Goal: Use online tool/utility: Use online tool/utility

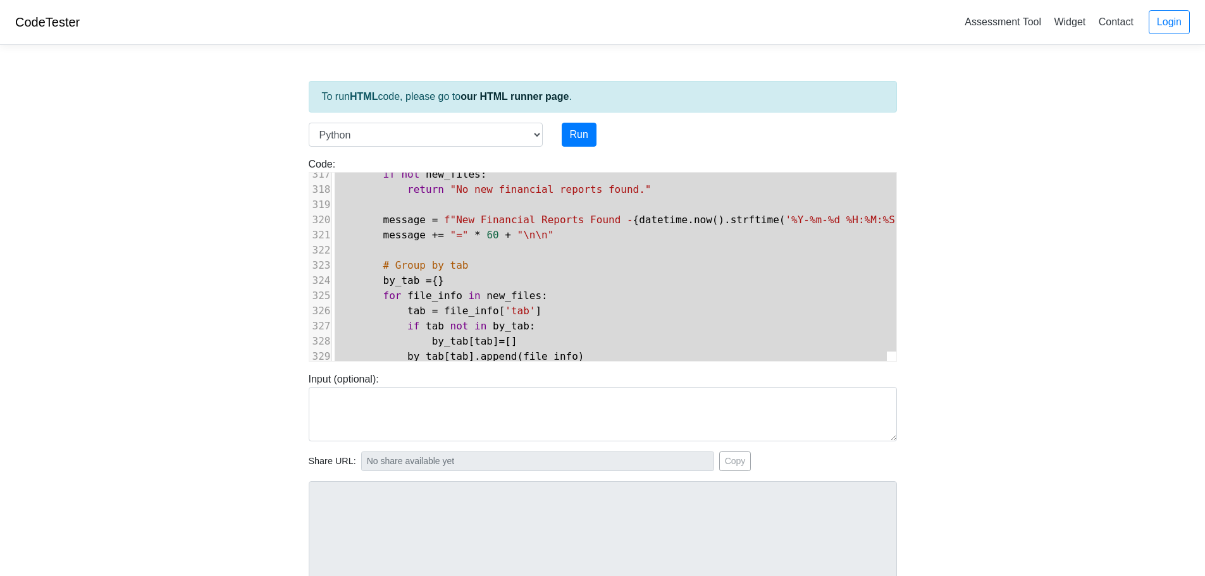
scroll to position [4510, 0]
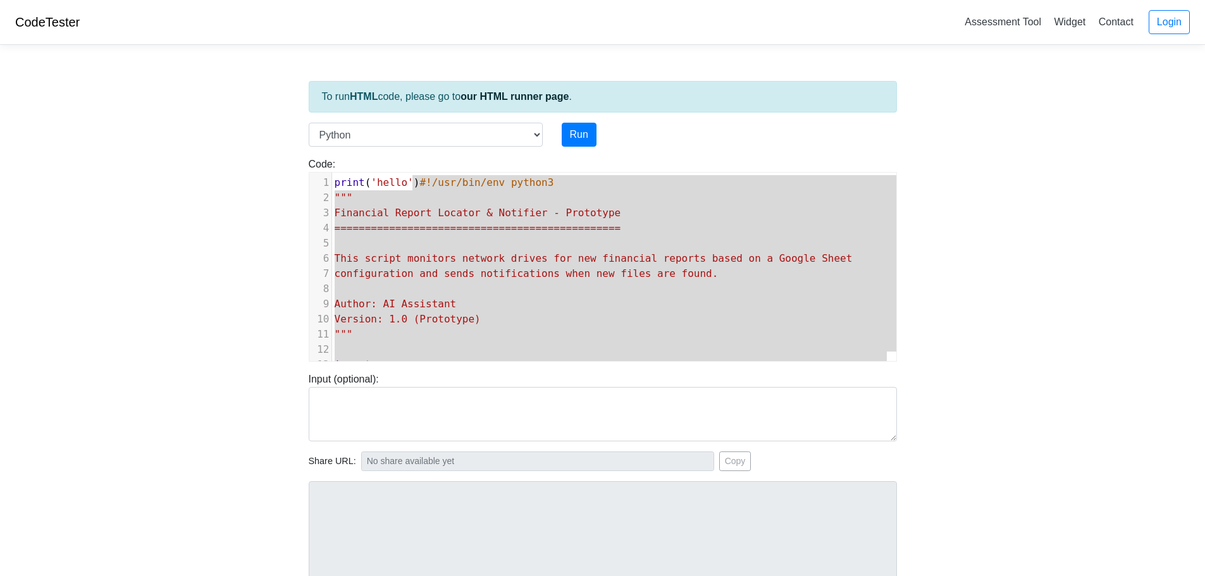
type textarea "#!/usr/bin/env python3 """ Financial Report Locator & Notifier - Prototype ====…"
click at [526, 226] on span "===============================================" at bounding box center [478, 228] width 287 height 12
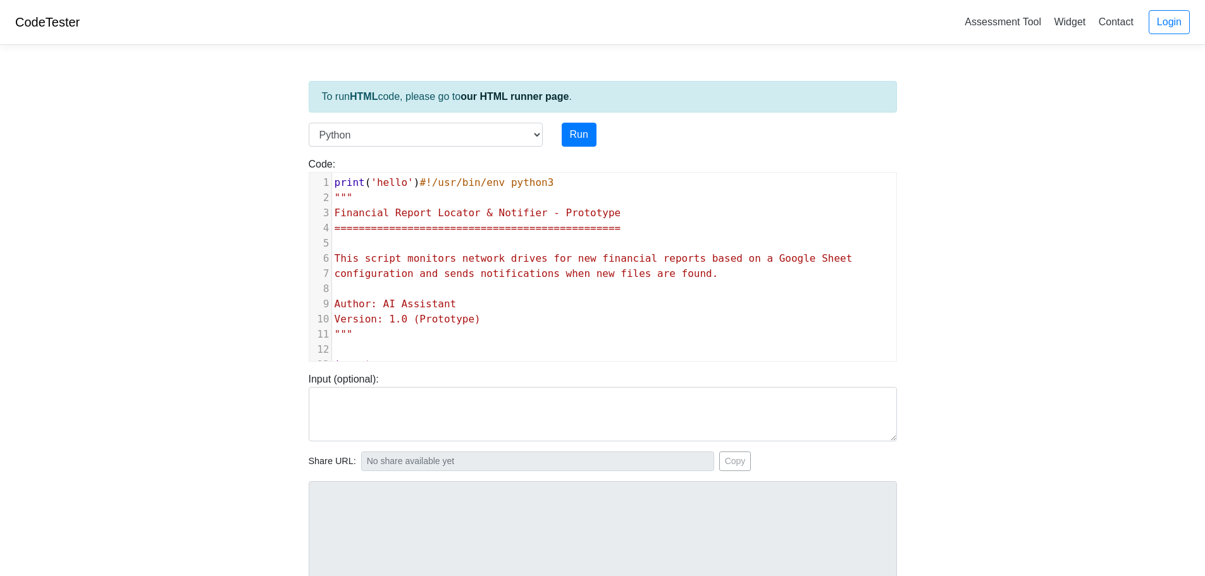
click at [419, 183] on span "#!/usr/bin/env python3" at bounding box center [486, 182] width 134 height 12
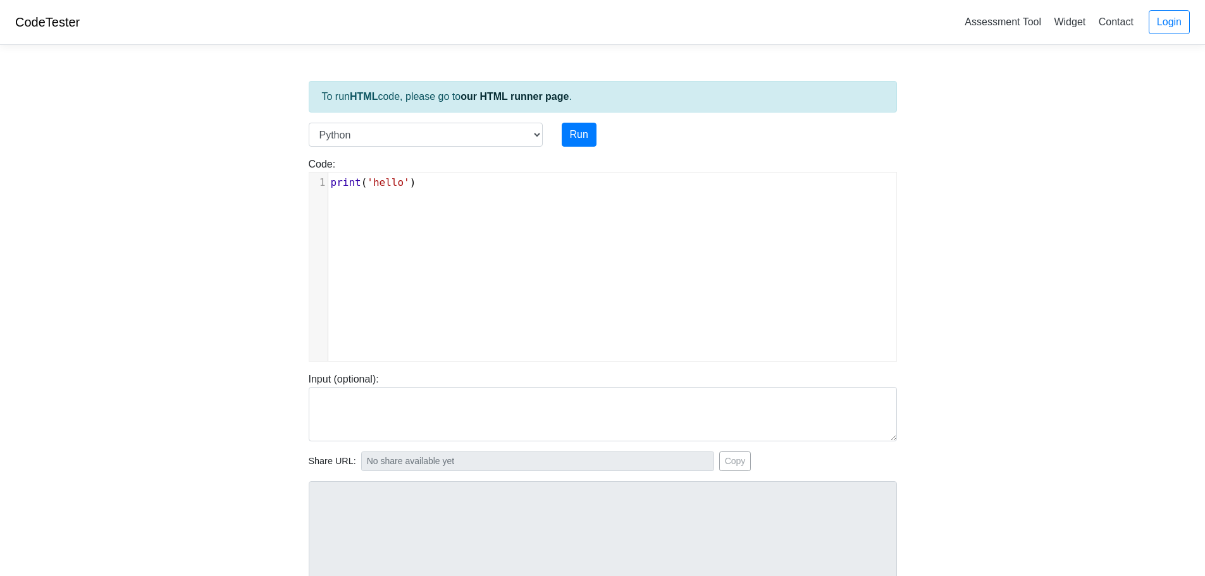
type textarea "print('hello')"
drag, startPoint x: 439, startPoint y: 185, endPoint x: 269, endPoint y: 187, distance: 169.5
click at [269, 187] on body "CodeTester Assessment Tool Widget Contact Login To run HTML code, please go to …" at bounding box center [602, 337] width 1205 height 675
type textarea "#!/usr/bin/env python3 """ Financial Report Locator & Notifier - Prototype ====…"
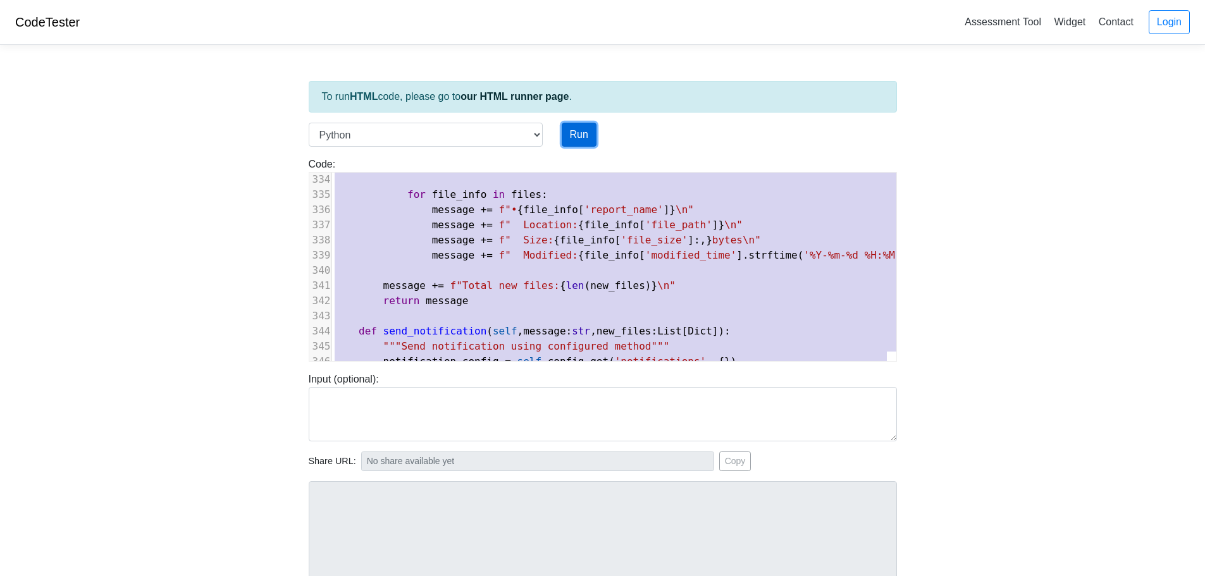
click at [581, 139] on button "Run" at bounding box center [579, 135] width 35 height 24
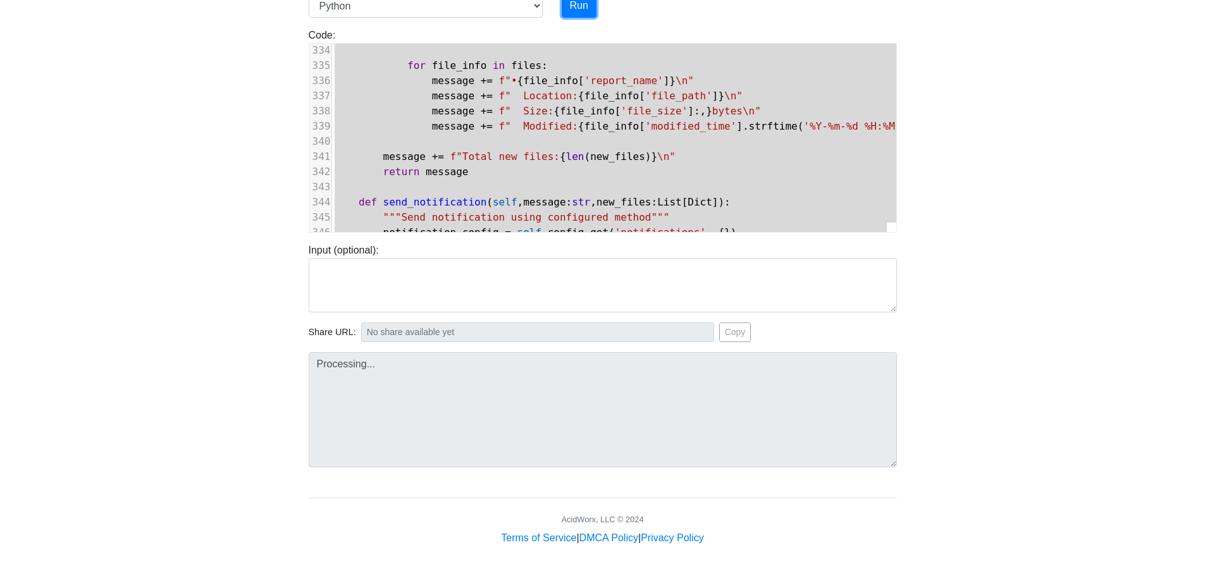
type input "[URL][DOMAIN_NAME]"
type textarea "Stdout: Warning: Google Sheets API not available. Install with: pip install goo…"
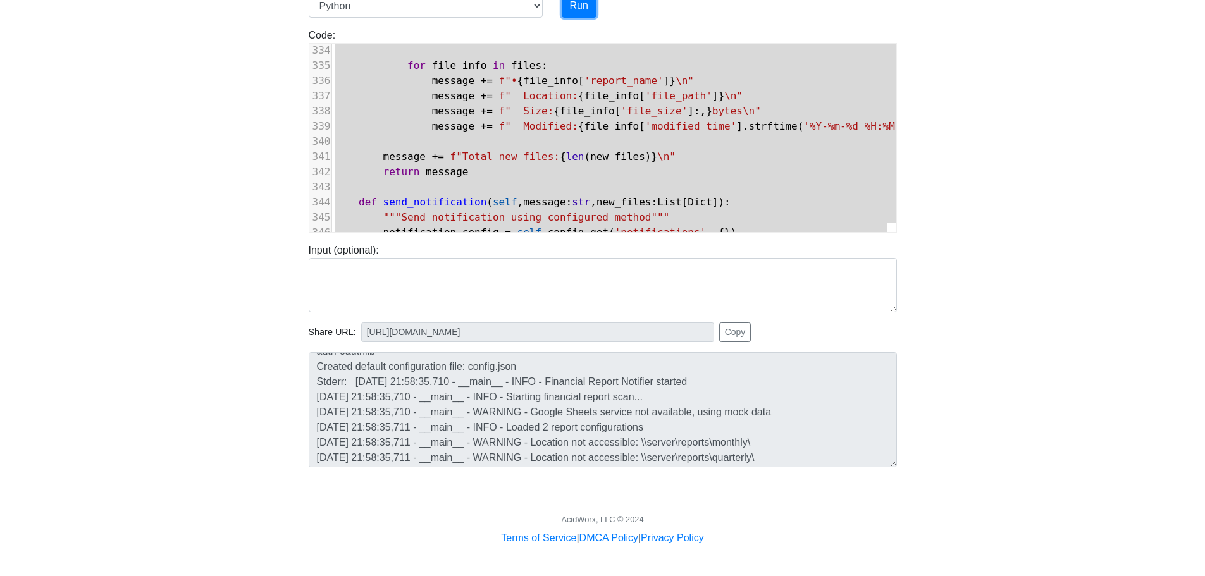
scroll to position [0, 0]
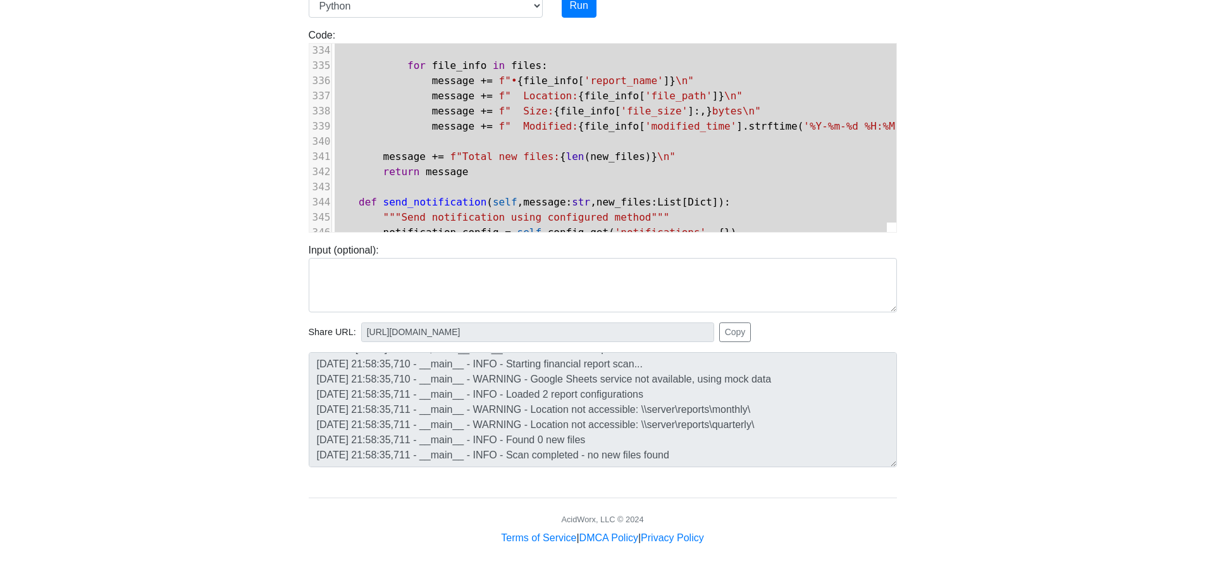
click at [269, 233] on body "CodeTester Assessment Tool Widget Contact Login To run HTML code, please go to …" at bounding box center [602, 208] width 1205 height 675
click at [977, 311] on body "CodeTester Assessment Tool Widget Contact Login To run HTML code, please go to …" at bounding box center [602, 208] width 1205 height 675
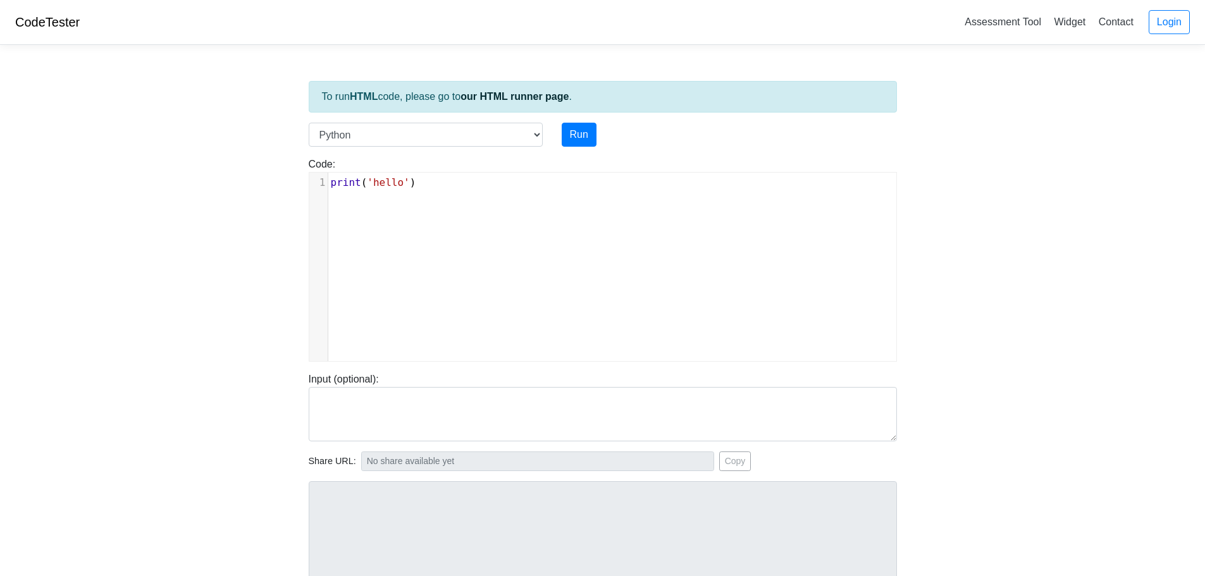
scroll to position [5, 0]
type textarea "print('hello')"
drag, startPoint x: 427, startPoint y: 183, endPoint x: 301, endPoint y: 179, distance: 125.9
click at [301, 179] on div "Code: print('hello') print('hello') x 1 print ( 'hello' )" at bounding box center [602, 259] width 607 height 205
type textarea "#!/usr/bin/env python3 """ Financial Report Locator & Notifier - Prototype ====…"
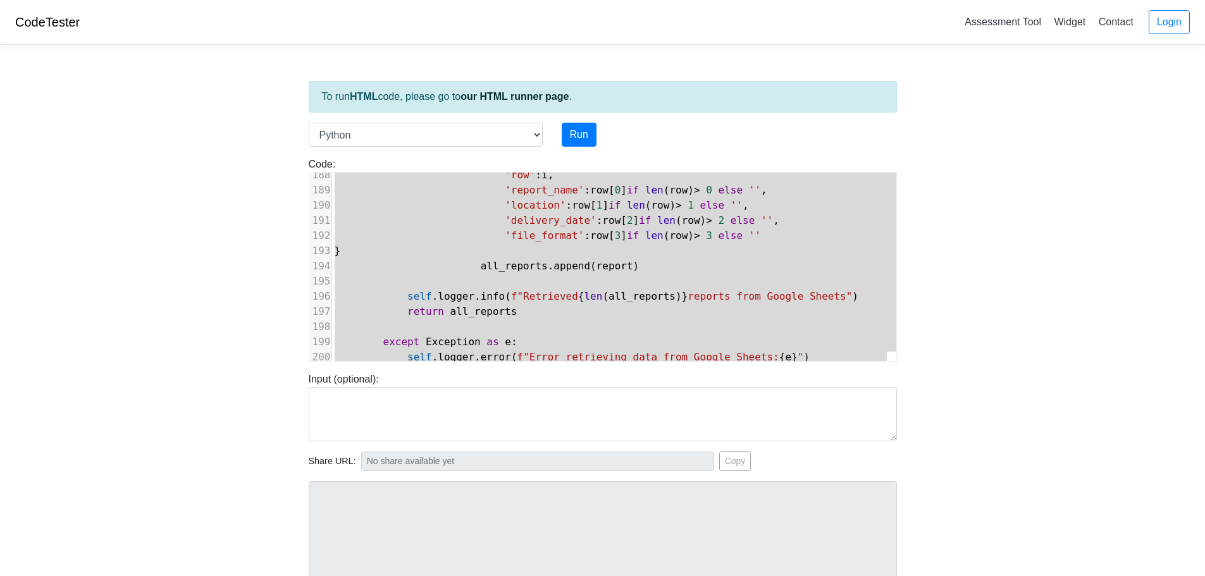
scroll to position [3119, 0]
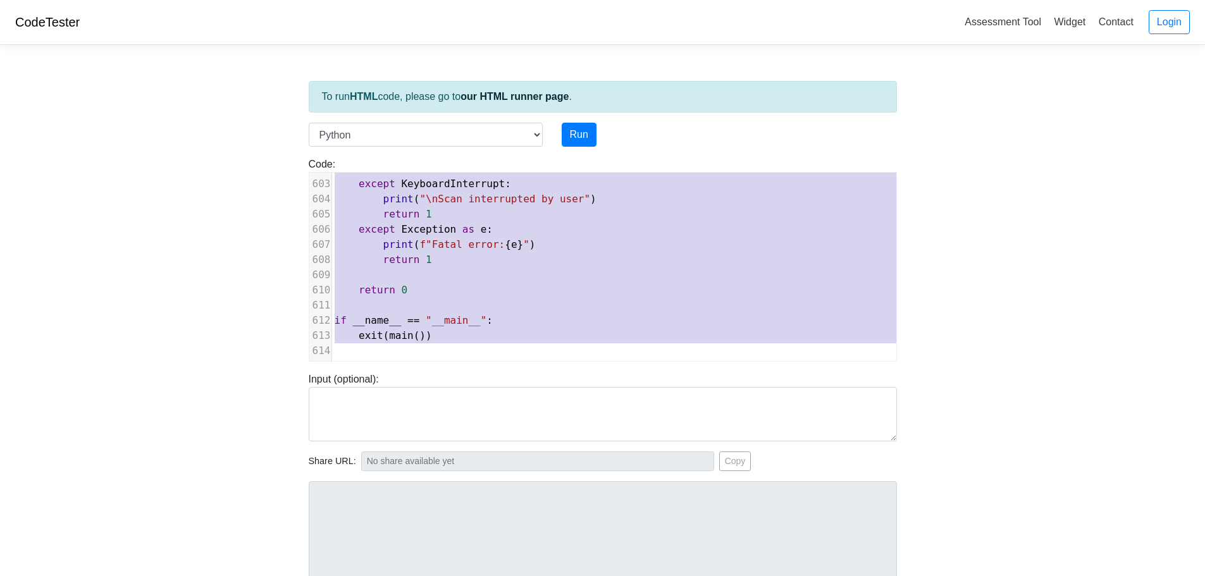
click at [460, 298] on pre "​" at bounding box center [743, 305] width 822 height 15
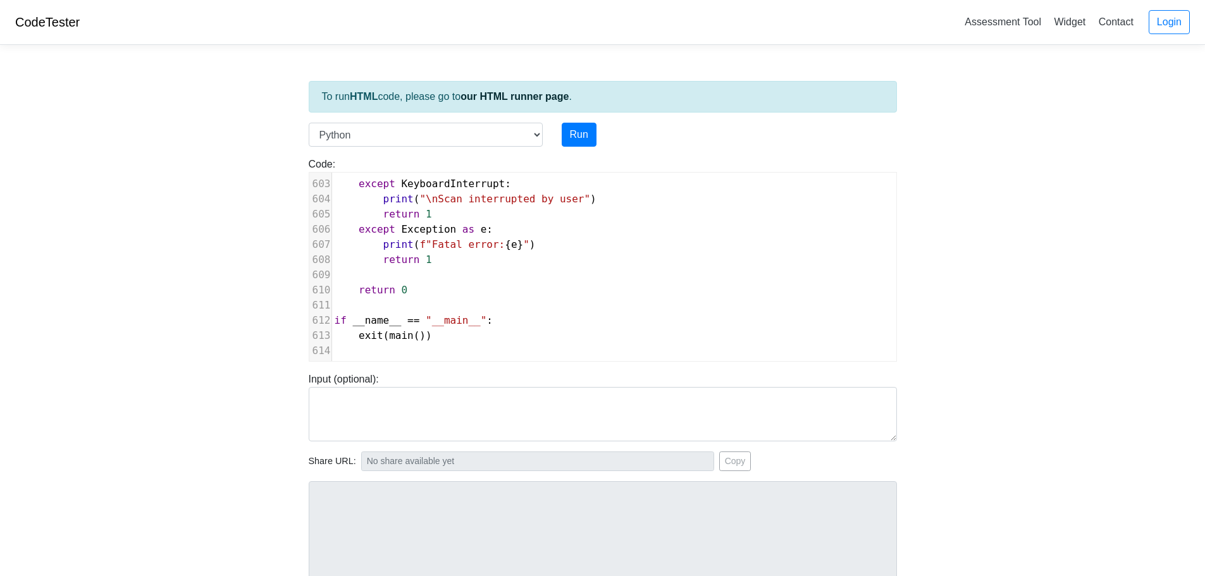
click at [171, 361] on body "CodeTester Assessment Tool Widget Contact Login To run HTML code, please go to …" at bounding box center [602, 337] width 1205 height 675
click at [567, 140] on button "Run" at bounding box center [579, 135] width 35 height 24
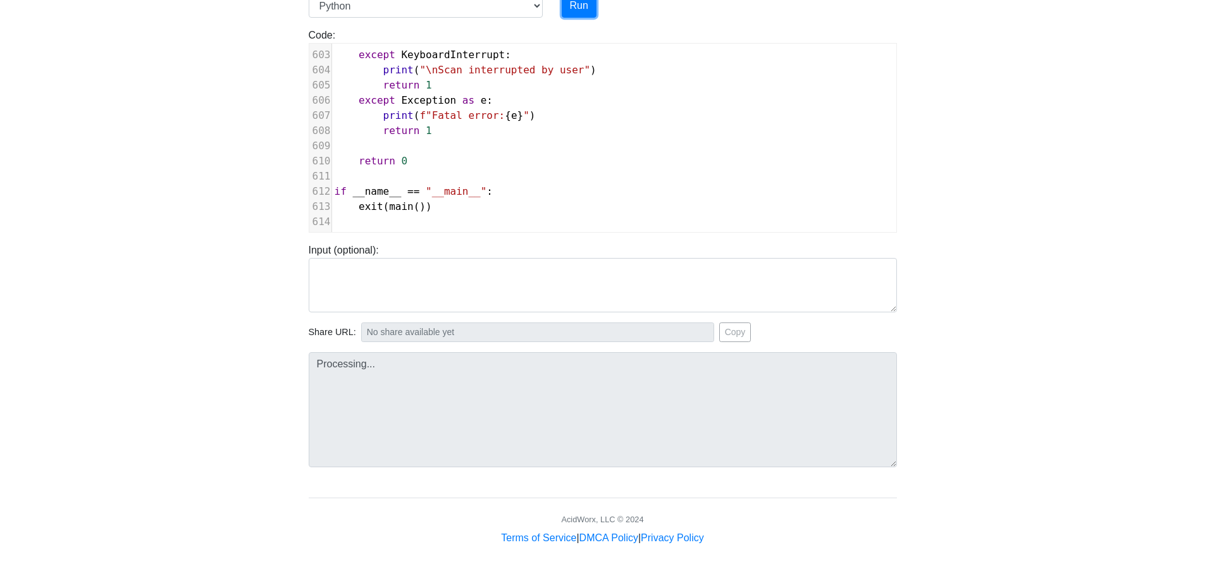
type input "https://codetester.io/runner?s=ZeX3B5vDlv"
type textarea "Stdout: Warning: Google Sheets API not available. Install with: pip install goo…"
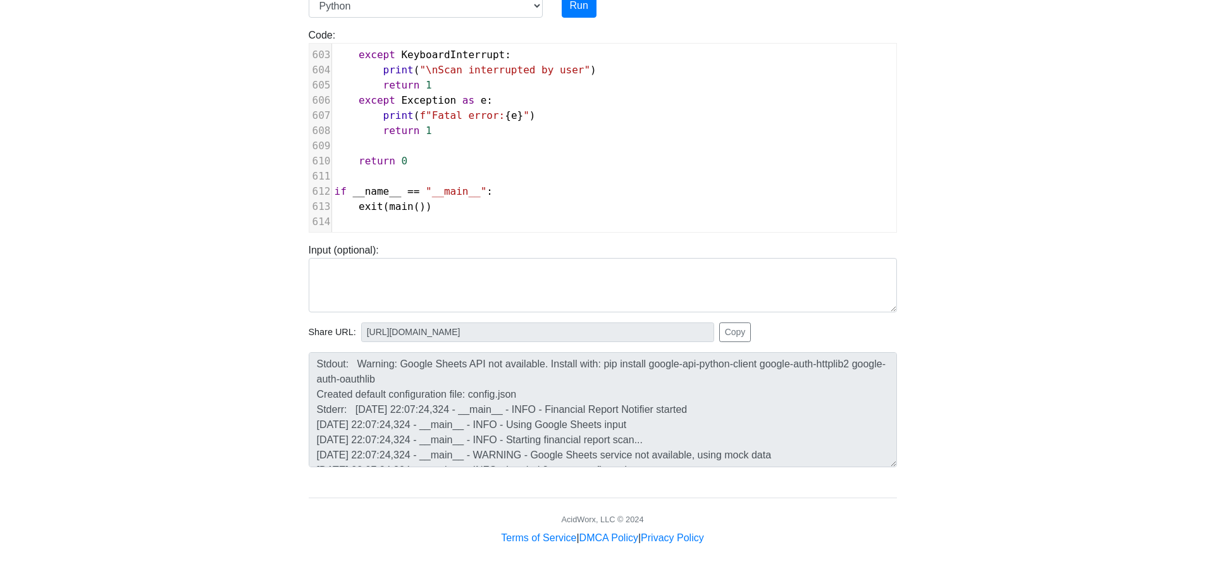
click at [954, 297] on body "CodeTester Assessment Tool Widget Contact Login To run HTML code, please go to …" at bounding box center [602, 208] width 1205 height 675
drag, startPoint x: 1057, startPoint y: 304, endPoint x: 1037, endPoint y: 311, distance: 20.8
click at [1057, 304] on body "CodeTester Assessment Tool Widget Contact Login To run HTML code, please go to …" at bounding box center [602, 208] width 1205 height 675
click at [284, 302] on body "CodeTester Assessment Tool Widget Contact Login To run HTML code, please go to …" at bounding box center [602, 208] width 1205 height 675
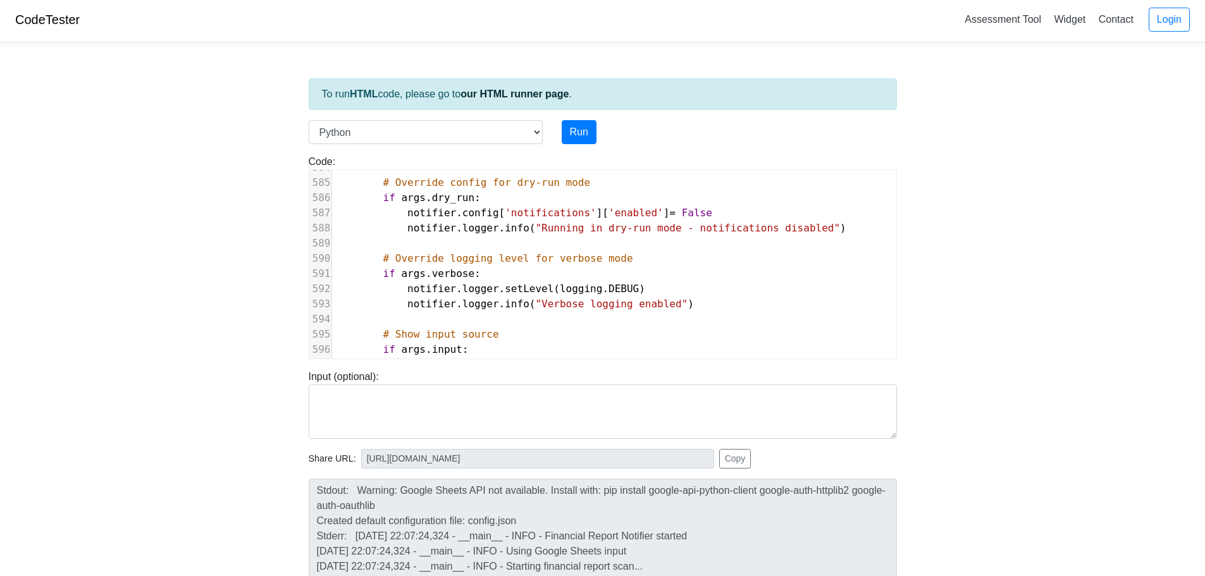
scroll to position [8956, 0]
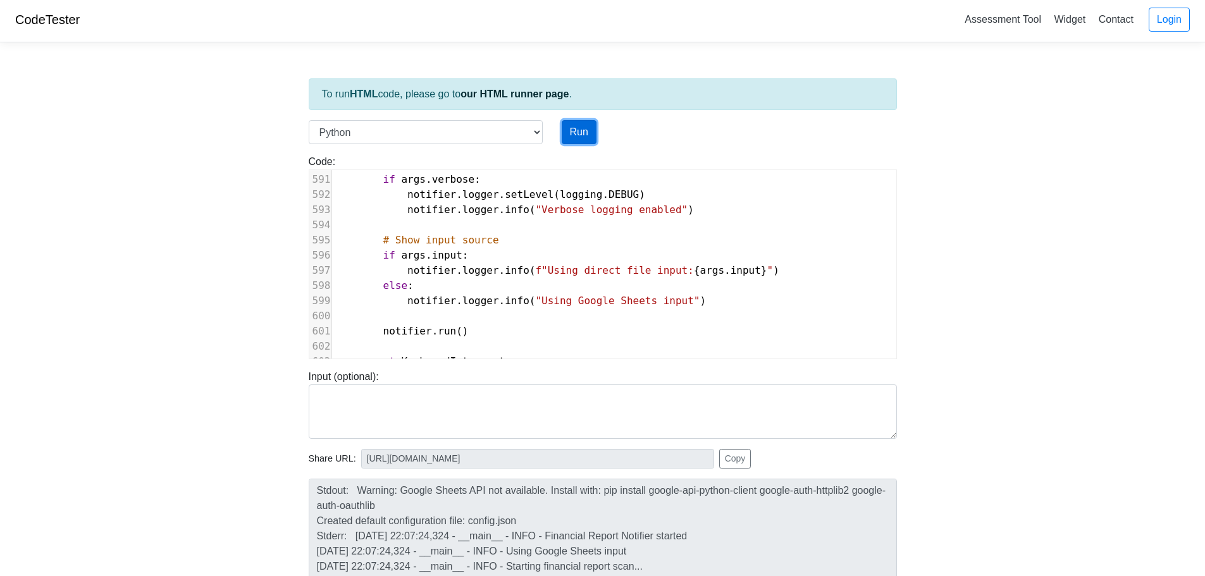
click at [584, 139] on button "Run" at bounding box center [579, 132] width 35 height 24
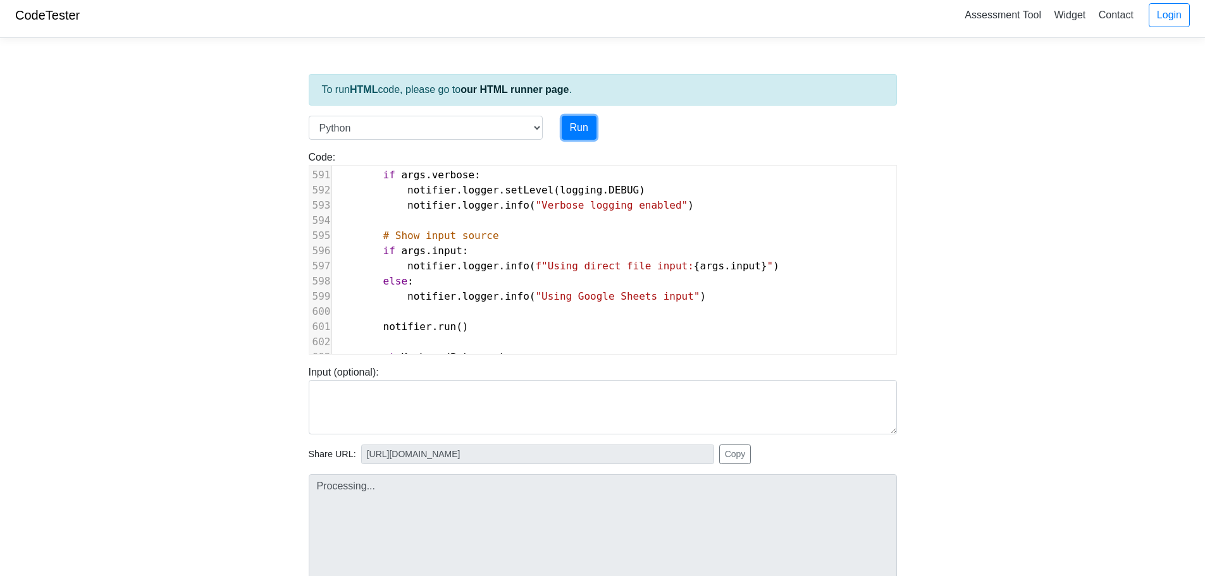
scroll to position [129, 0]
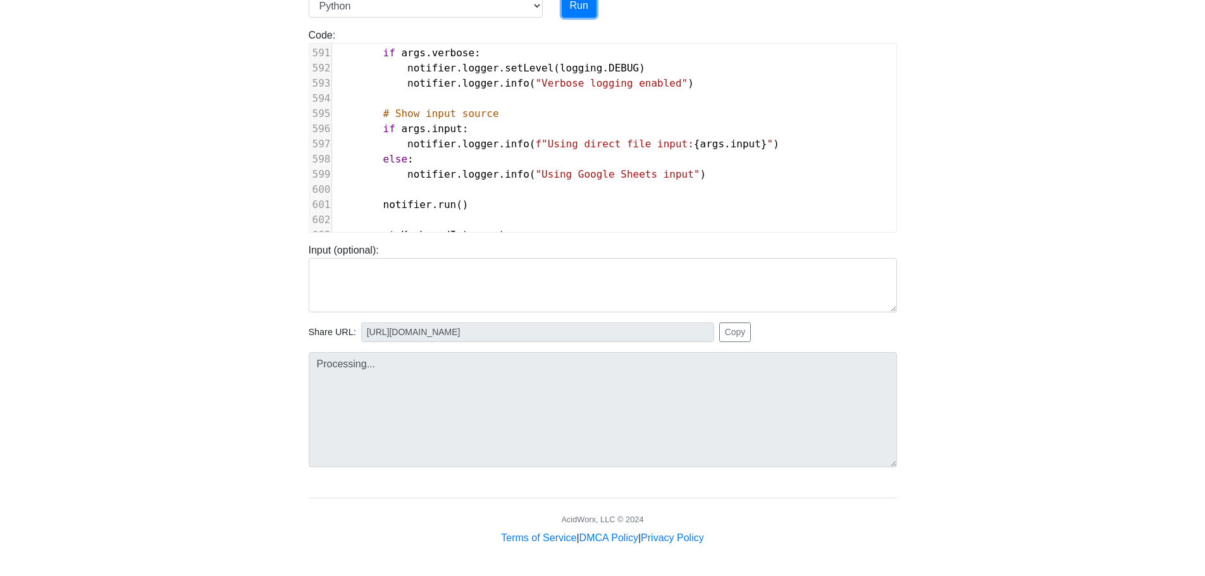
type input "https://codetester.io/runner?s=gVXBBdAVXQ"
type textarea "Stdout: Warning: Google Sheets API not available. Install with: pip install goo…"
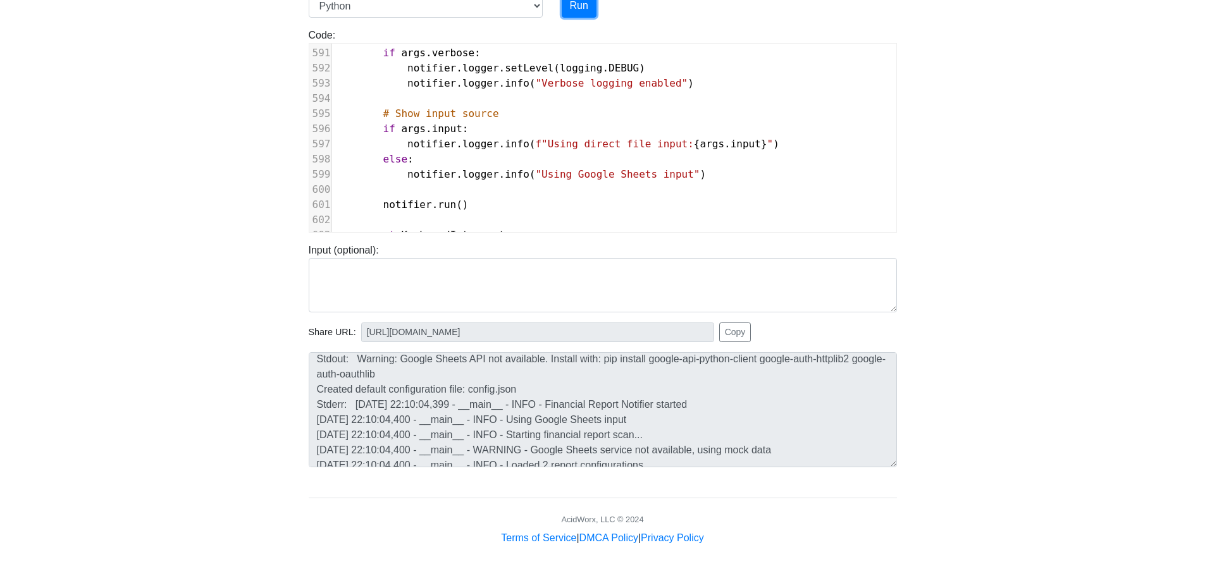
scroll to position [0, 0]
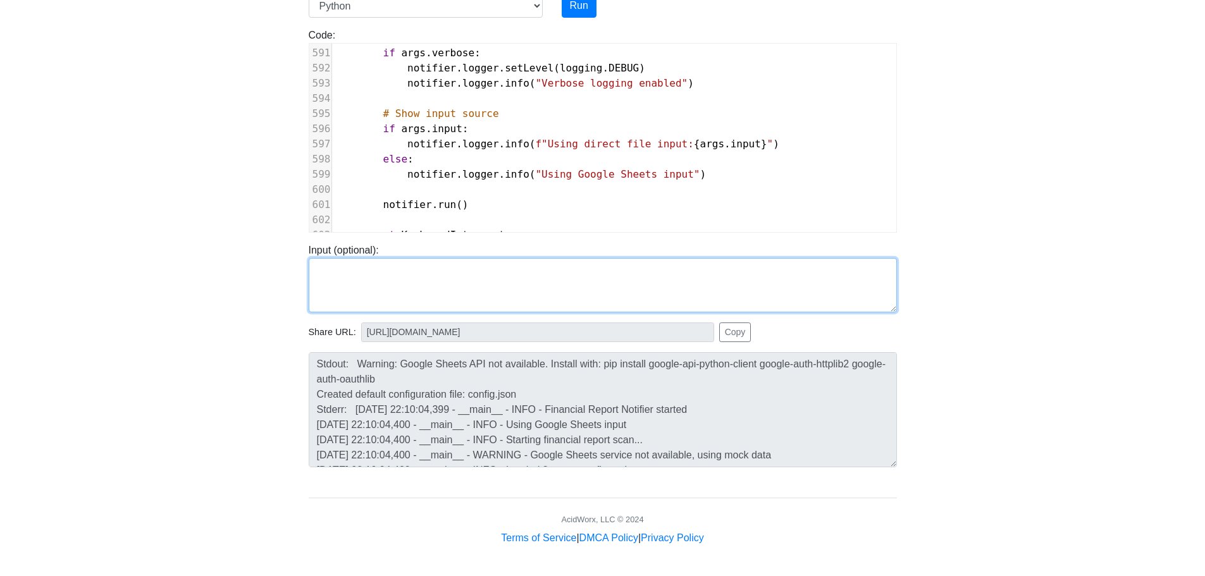
click at [433, 261] on textarea at bounding box center [603, 285] width 588 height 54
click at [425, 294] on textarea at bounding box center [603, 285] width 588 height 54
paste textarea "Report Name,Location,Delivery Date,File Format bad_debt_report_detail_05-202509…"
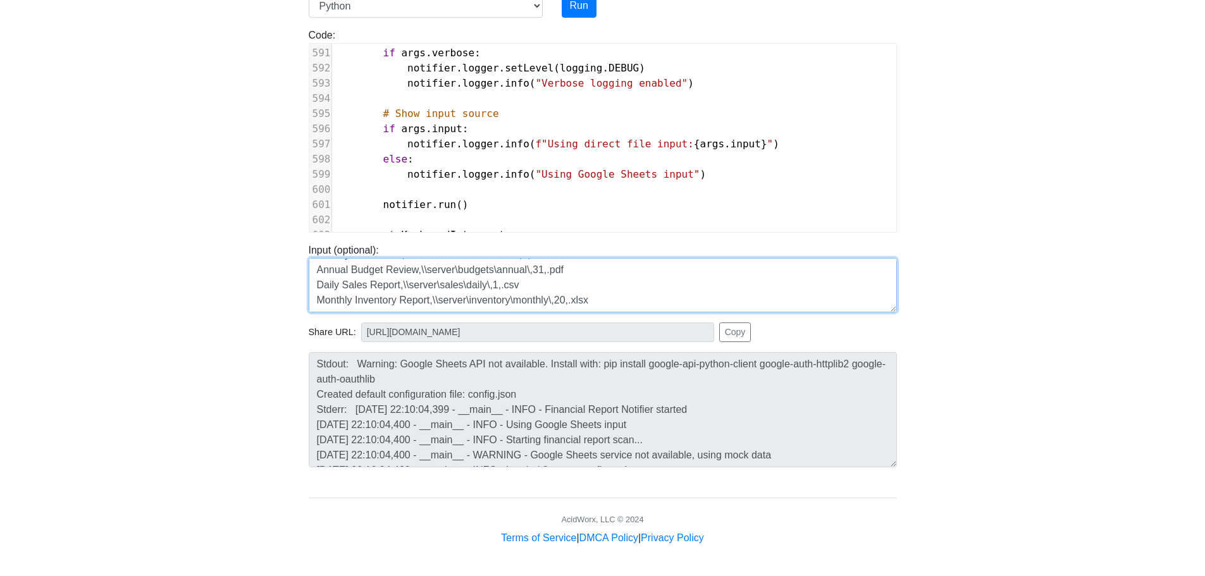
scroll to position [61, 0]
type textarea "Report Name,Location,Delivery Date,File Format bad_debt_report_detail_05-202509…"
click at [1059, 314] on body "CodeTester Assessment Tool Widget Contact Login To run HTML code, please go to …" at bounding box center [602, 208] width 1205 height 675
click at [515, 343] on div "Stdout: Warning: Google Sheets API not available. Install with: pip install goo…" at bounding box center [602, 404] width 607 height 125
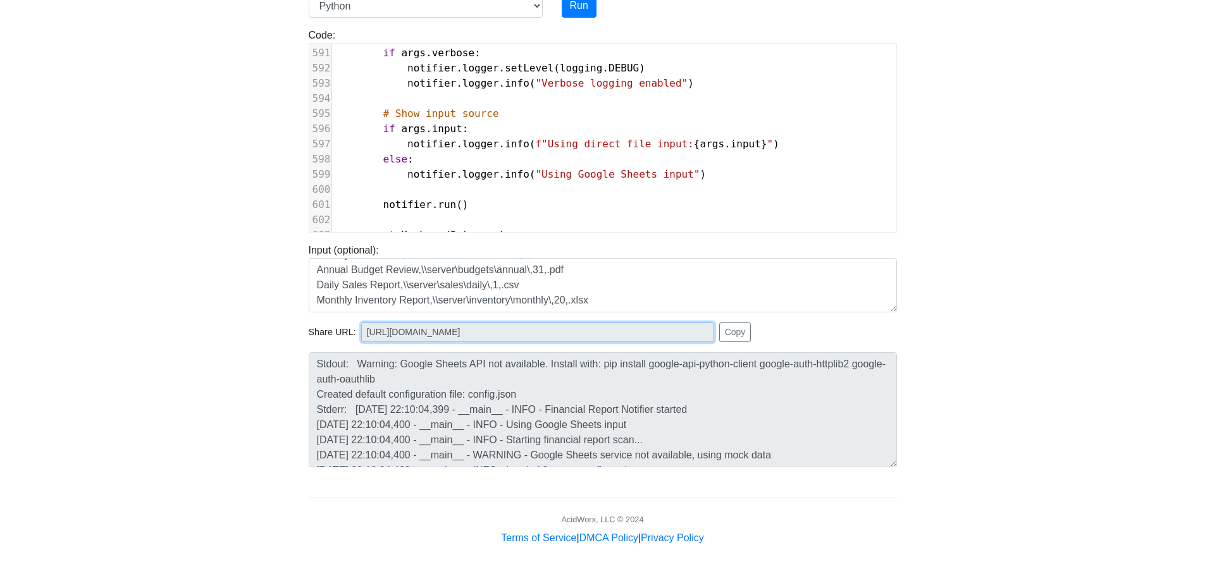
click at [559, 335] on input "https://codetester.io/runner?s=gVXBBdAVXQ" at bounding box center [537, 333] width 353 height 20
click at [230, 324] on body "CodeTester Assessment Tool Widget Contact Login To run HTML code, please go to …" at bounding box center [602, 208] width 1205 height 675
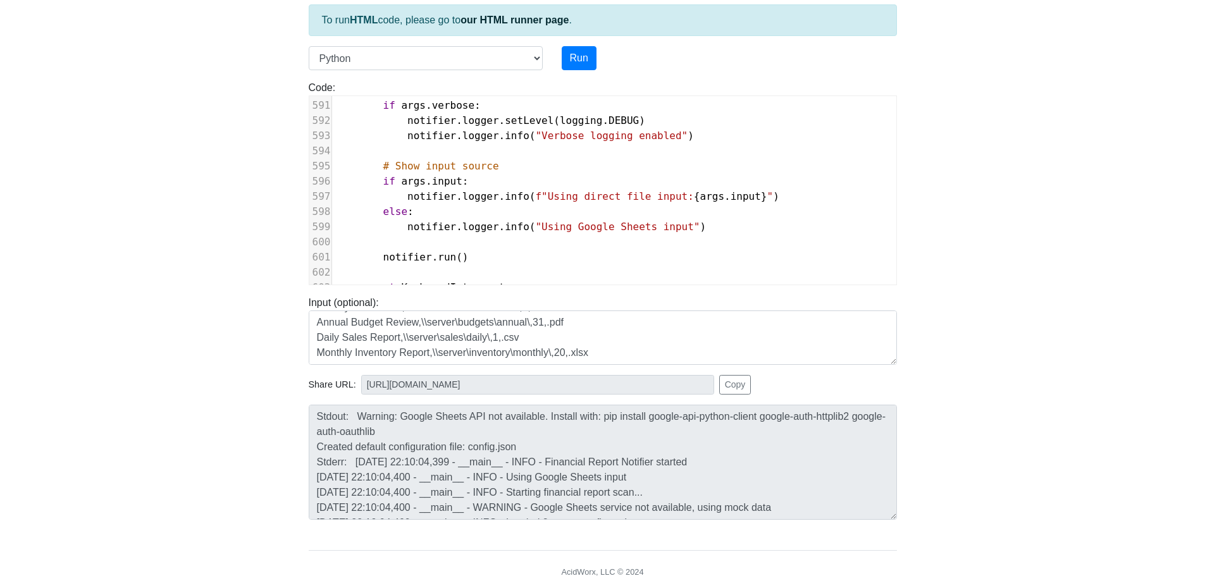
scroll to position [0, 0]
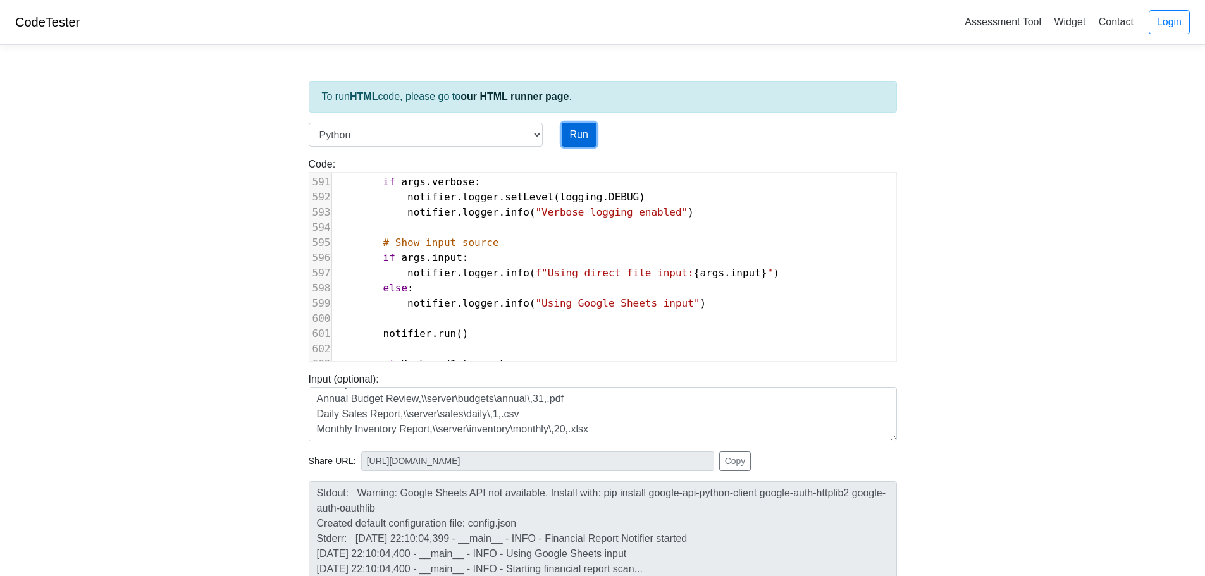
click at [584, 135] on button "Run" at bounding box center [579, 135] width 35 height 24
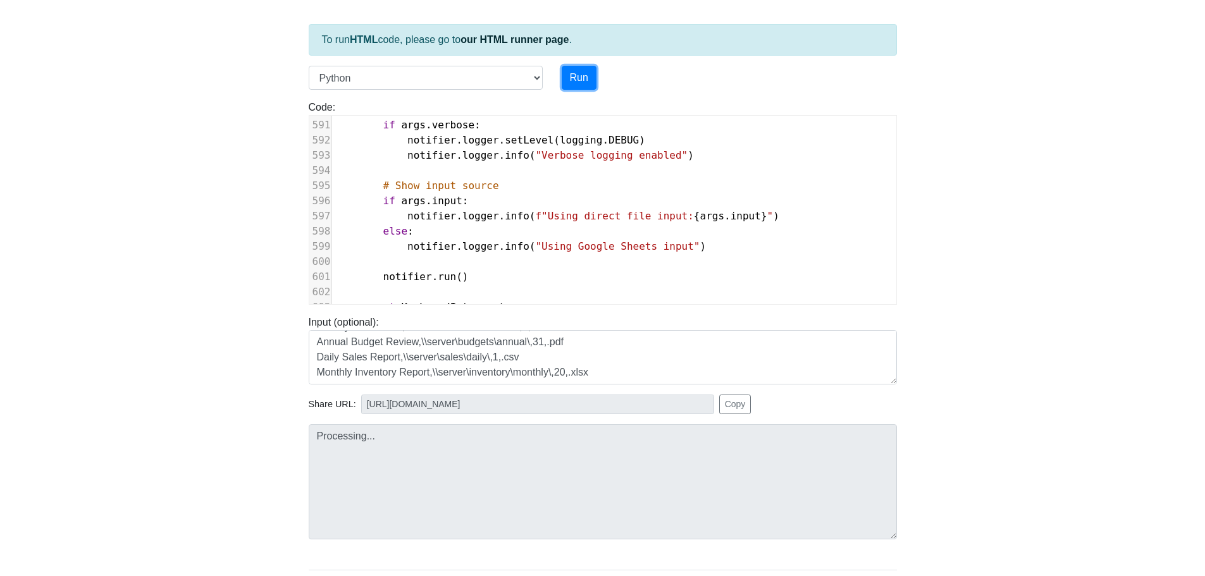
scroll to position [129, 0]
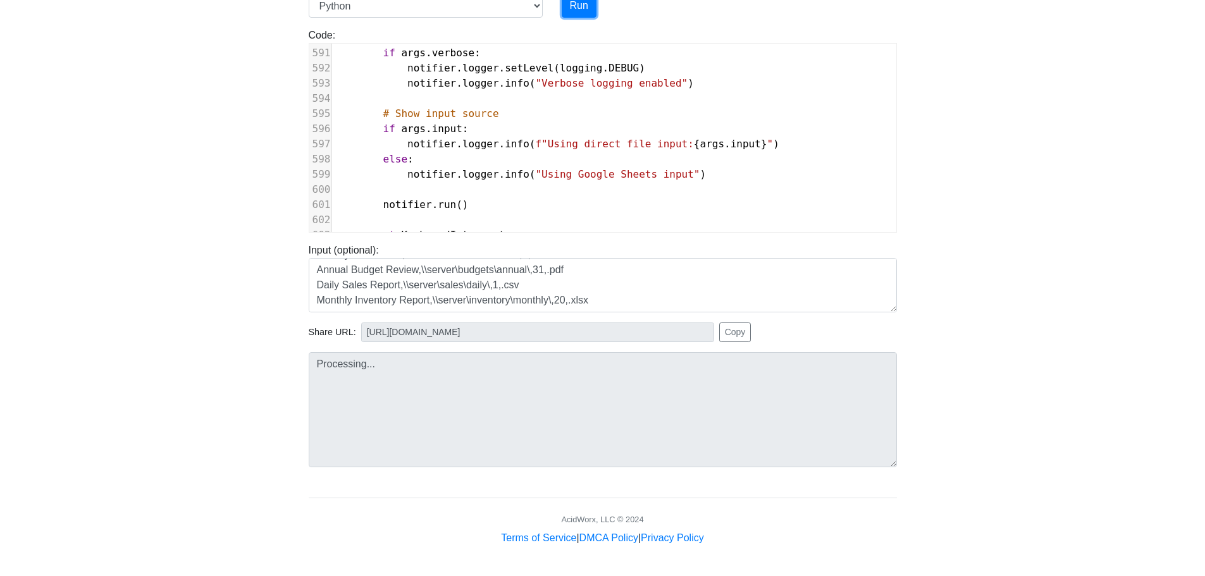
type input "https://codetester.io/runner?s=AxzbEOa8XJ"
type textarea "Stdout: Warning: Google Sheets API not available. Install with: pip install goo…"
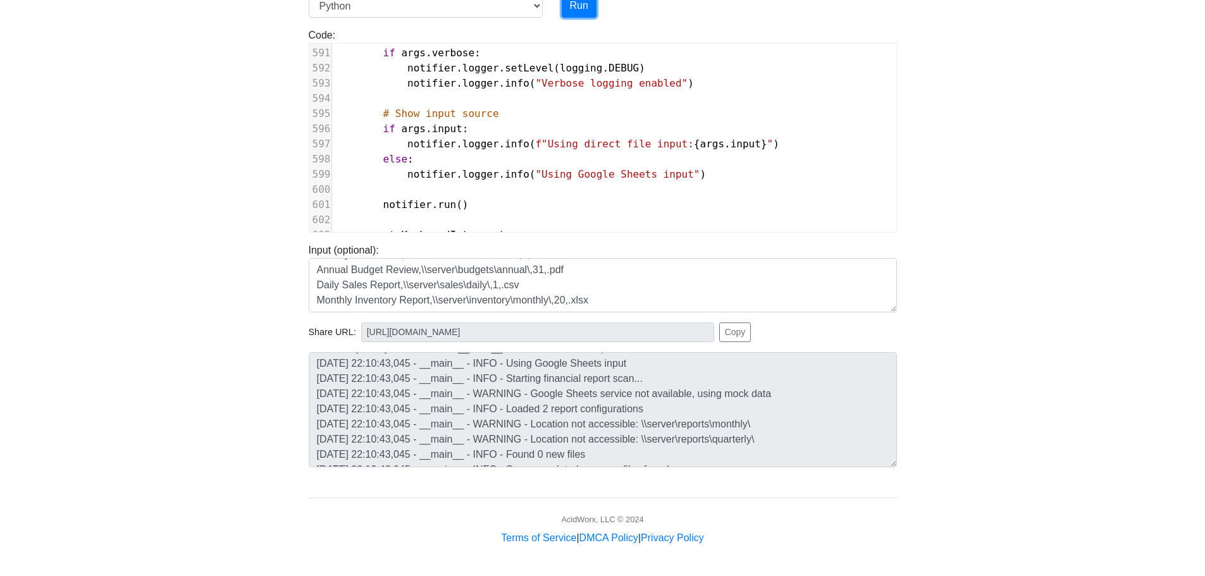
scroll to position [43, 0]
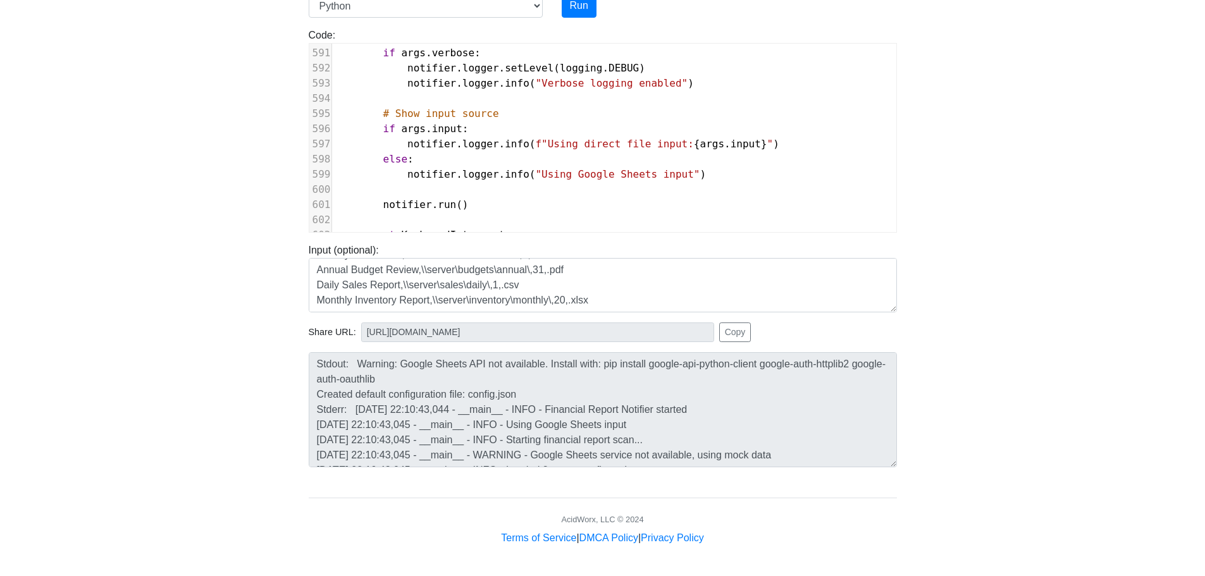
click at [44, 245] on body "CodeTester Assessment Tool Widget Contact Login To run HTML code, please go to …" at bounding box center [602, 208] width 1205 height 675
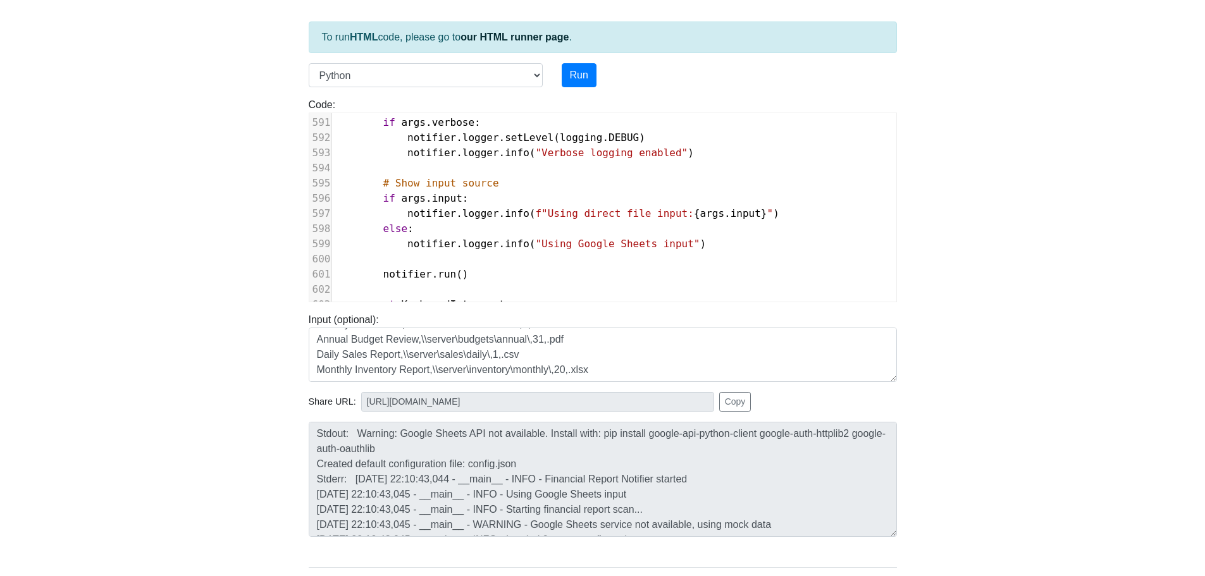
scroll to position [0, 0]
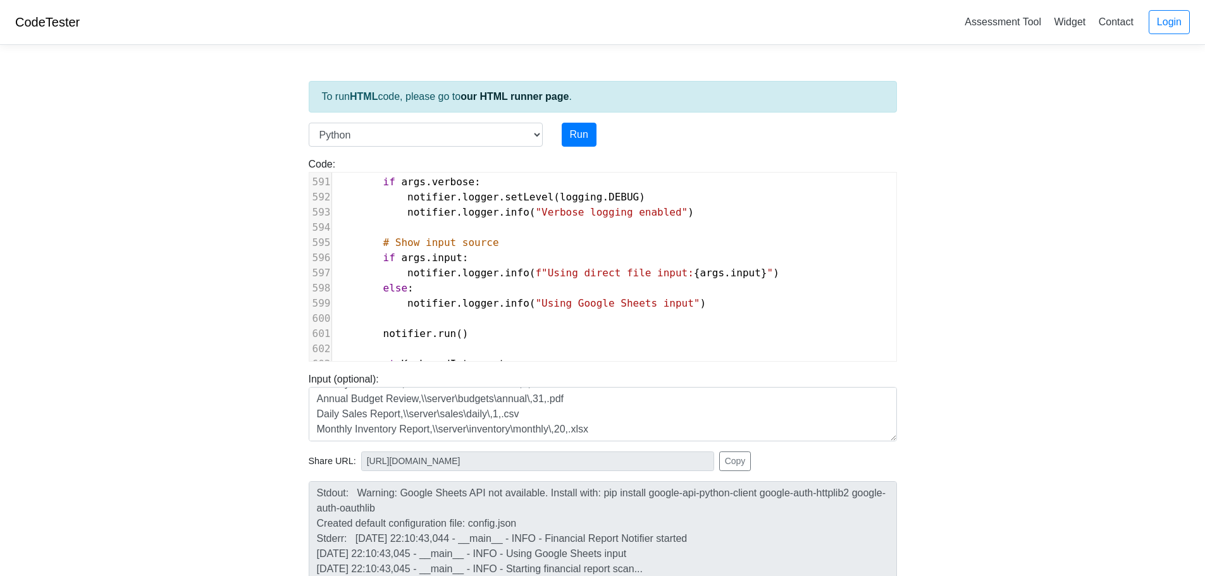
click at [967, 263] on body "CodeTester Assessment Tool Widget Contact Login To run HTML code, please go to …" at bounding box center [602, 337] width 1205 height 675
